Goal: Check status: Check status

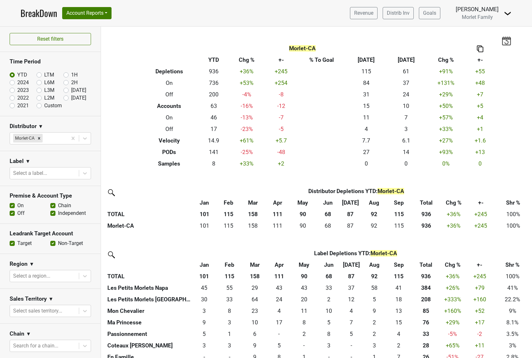
click at [17, 83] on label "2024" at bounding box center [23, 83] width 12 height 8
click at [12, 83] on input "2024" at bounding box center [23, 82] width 26 height 6
radio input "true"
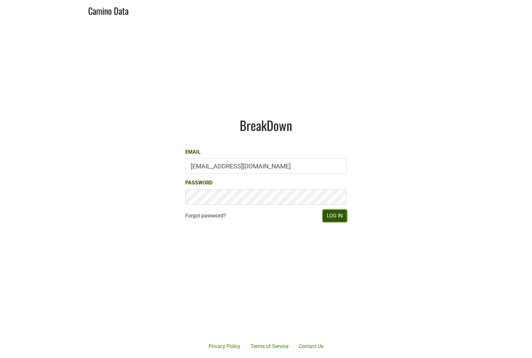
click at [334, 213] on button "Log In" at bounding box center [335, 216] width 24 height 12
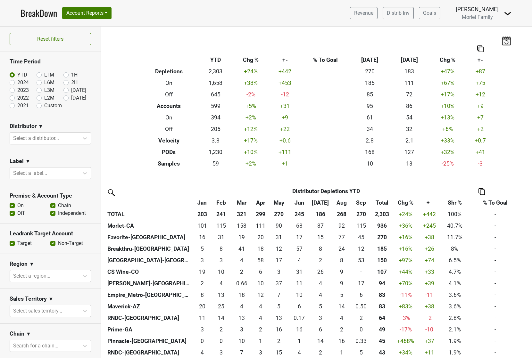
click at [17, 81] on label "2024" at bounding box center [23, 83] width 12 height 8
click at [13, 81] on input "2024" at bounding box center [23, 82] width 26 height 6
radio input "true"
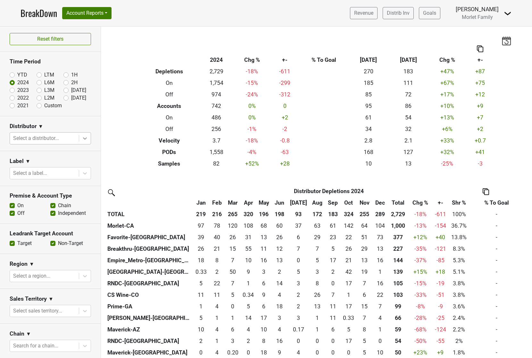
click at [82, 141] on icon at bounding box center [85, 138] width 6 height 6
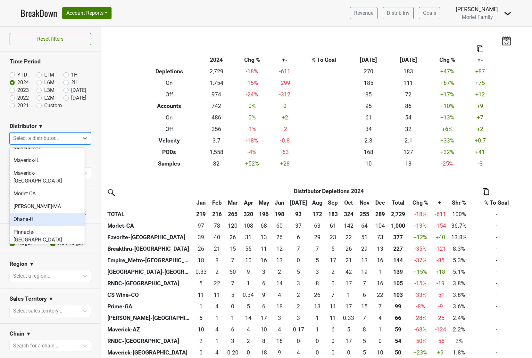
scroll to position [85, 0]
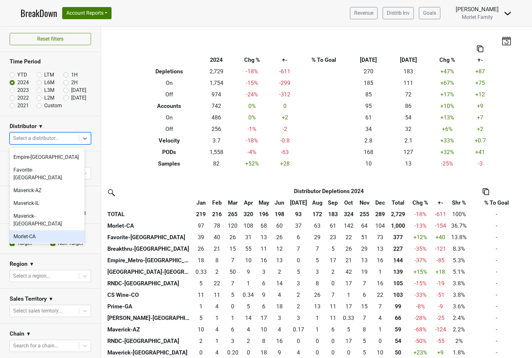
click at [41, 230] on div "Morlet-CA" at bounding box center [47, 236] width 75 height 13
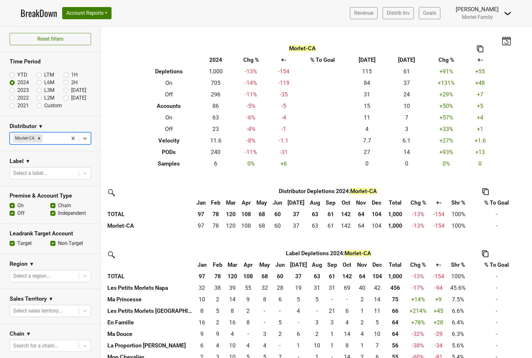
click at [17, 76] on label "YTD" at bounding box center [22, 75] width 10 height 8
click at [13, 76] on input "YTD" at bounding box center [23, 74] width 26 height 6
radio input "true"
